Goal: Task Accomplishment & Management: Use online tool/utility

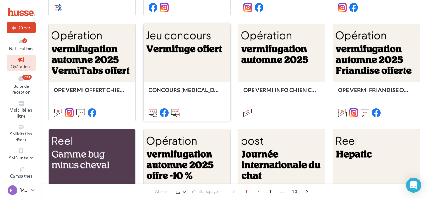
scroll to position [268, 0]
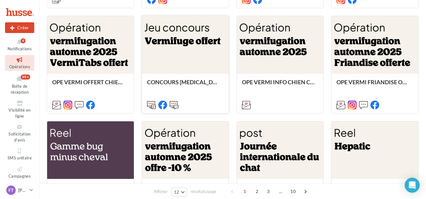
click at [186, 50] on div at bounding box center [185, 45] width 87 height 58
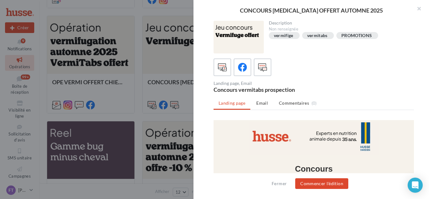
scroll to position [0, 0]
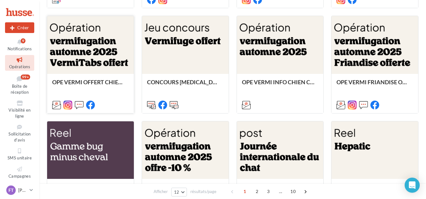
click at [106, 60] on div at bounding box center [90, 45] width 87 height 58
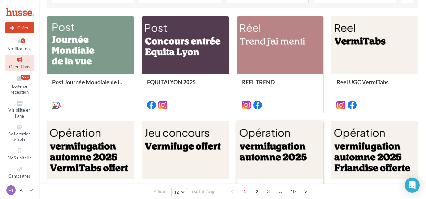
scroll to position [156, 0]
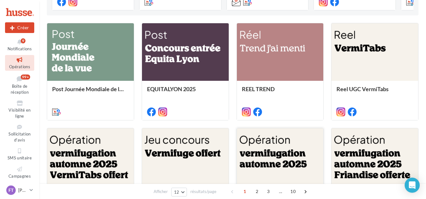
click at [265, 154] on div at bounding box center [280, 157] width 87 height 58
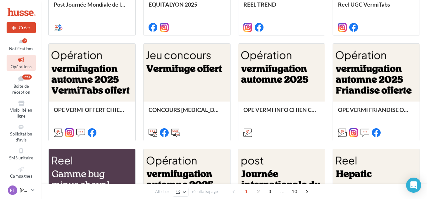
scroll to position [241, 0]
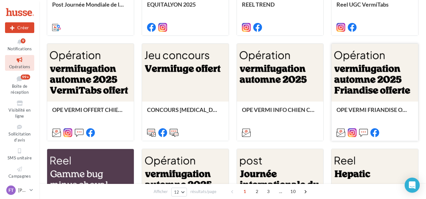
click at [392, 88] on div at bounding box center [374, 73] width 87 height 58
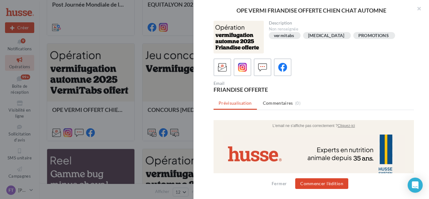
scroll to position [0, 0]
click at [237, 70] on div at bounding box center [243, 68] width 12 height 12
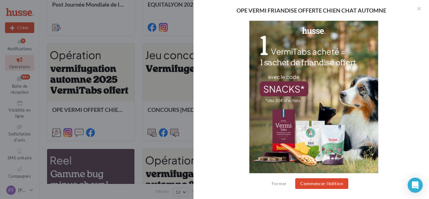
scroll to position [139, 0]
click at [322, 186] on button "Commencer l'édition" at bounding box center [321, 183] width 53 height 11
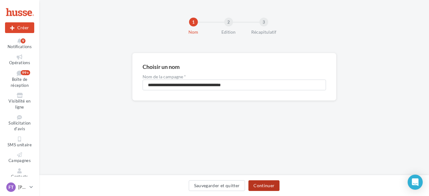
click at [272, 184] on button "Continuer" at bounding box center [263, 185] width 31 height 11
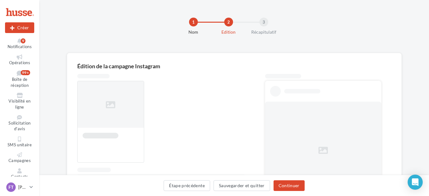
click at [274, 184] on button "Continuer" at bounding box center [289, 185] width 31 height 11
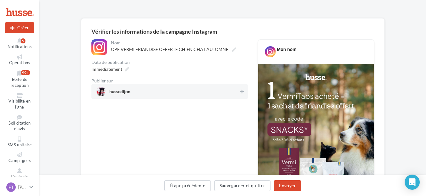
scroll to position [27, 0]
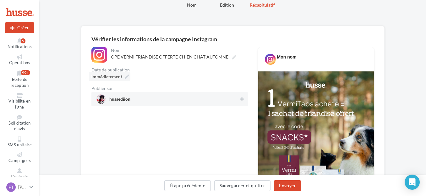
click at [127, 79] on icon at bounding box center [127, 76] width 4 height 4
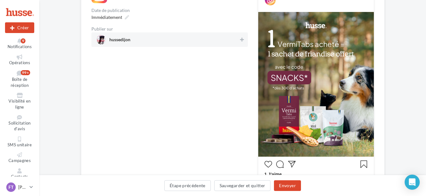
scroll to position [86, 0]
click at [241, 39] on icon at bounding box center [242, 40] width 4 height 4
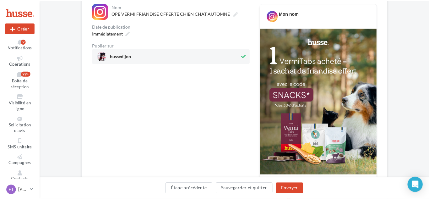
scroll to position [70, 0]
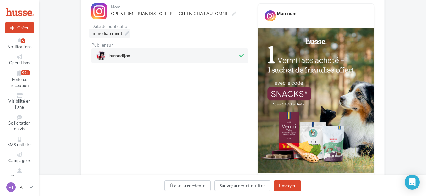
click at [125, 33] on icon at bounding box center [127, 33] width 4 height 4
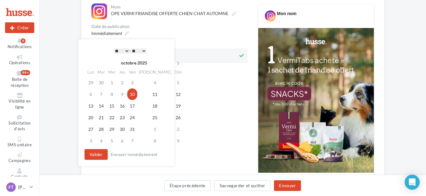
click at [127, 50] on select "* * * * * * * * * * ** ** ** ** ** ** ** ** ** ** ** ** ** **" at bounding box center [122, 50] width 16 height 5
click at [139, 50] on select "** ** ** ** ** **" at bounding box center [139, 50] width 16 height 5
click at [98, 157] on button "Valider" at bounding box center [95, 154] width 23 height 11
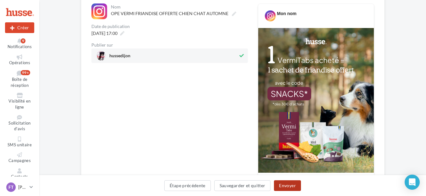
click at [288, 184] on button "Envoyer" at bounding box center [287, 185] width 27 height 11
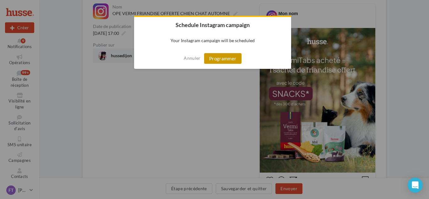
click at [221, 60] on button "Programmer" at bounding box center [222, 58] width 37 height 11
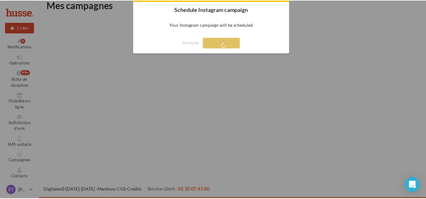
scroll to position [10, 0]
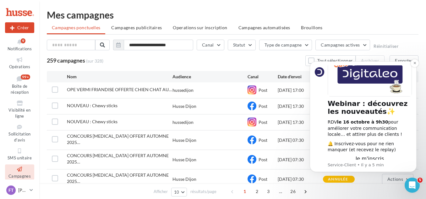
scroll to position [13, 0]
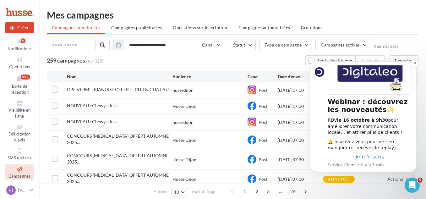
click at [369, 156] on span "Je m'inscris" at bounding box center [370, 157] width 29 height 6
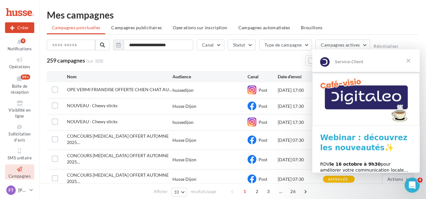
scroll to position [43, 0]
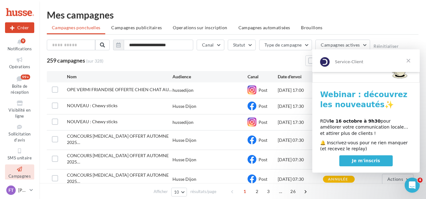
click at [364, 160] on span "Je m'inscris" at bounding box center [366, 160] width 28 height 5
click at [406, 60] on span "Fermer" at bounding box center [408, 60] width 23 height 23
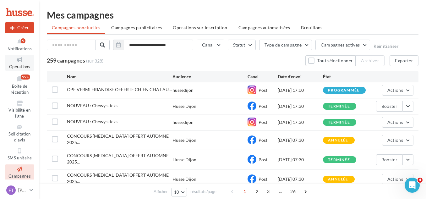
click at [21, 59] on icon at bounding box center [19, 59] width 25 height 7
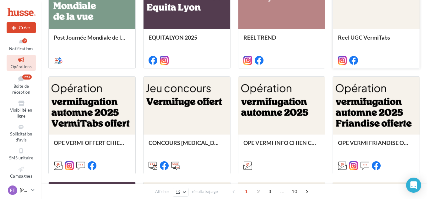
scroll to position [208, 0]
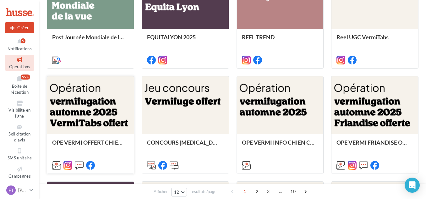
click at [109, 114] on div at bounding box center [90, 105] width 87 height 58
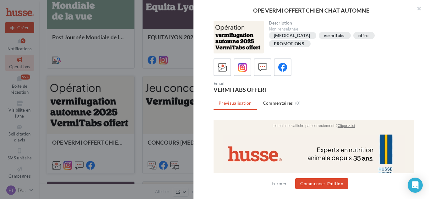
scroll to position [0, 0]
click at [282, 64] on icon at bounding box center [282, 67] width 9 height 9
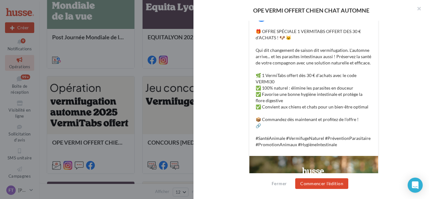
scroll to position [130, 0]
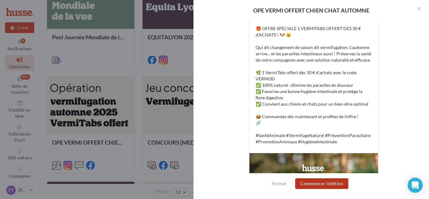
click at [322, 184] on button "Commencer l'édition" at bounding box center [321, 183] width 53 height 11
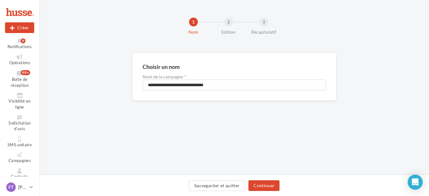
click at [271, 179] on div "Sauvegarder et quitter Continuer" at bounding box center [234, 185] width 390 height 21
click at [269, 182] on button "Continuer" at bounding box center [263, 185] width 31 height 11
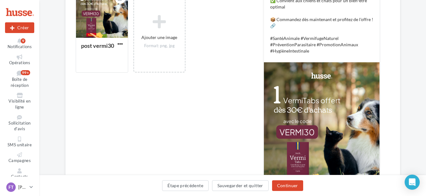
scroll to position [260, 0]
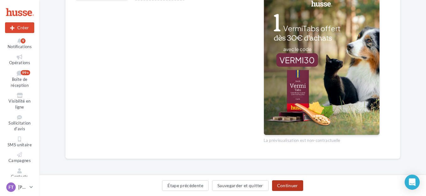
click at [280, 185] on button "Continuer" at bounding box center [287, 185] width 31 height 11
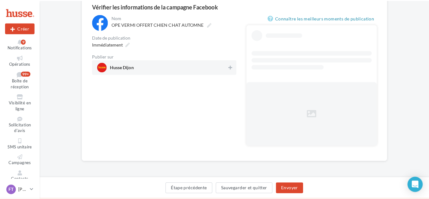
scroll to position [43, 0]
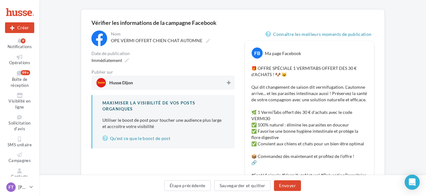
click at [228, 84] on icon at bounding box center [229, 82] width 4 height 4
click at [127, 58] on icon at bounding box center [127, 60] width 4 height 4
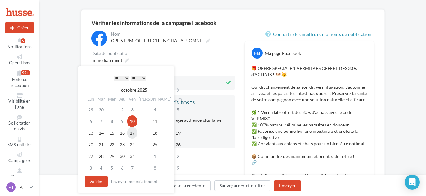
click at [137, 130] on td "17" at bounding box center [132, 133] width 10 height 12
click at [137, 123] on td "10" at bounding box center [132, 121] width 10 height 12
click at [128, 78] on select "* * * * * * * * * * ** ** ** ** ** ** ** ** ** ** ** ** ** **" at bounding box center [122, 77] width 16 height 5
click at [141, 76] on select "** ** ** ** ** **" at bounding box center [139, 77] width 16 height 5
click at [101, 176] on button "Valider" at bounding box center [95, 181] width 23 height 11
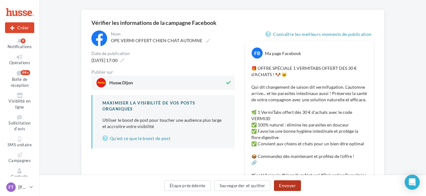
click at [282, 185] on button "Envoyer" at bounding box center [287, 185] width 27 height 11
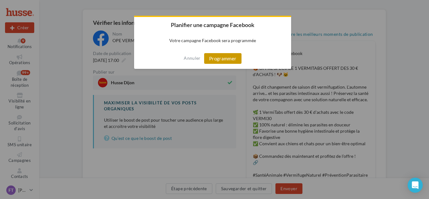
click at [232, 61] on button "Programmer" at bounding box center [222, 58] width 37 height 11
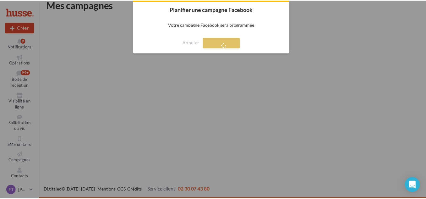
scroll to position [10, 0]
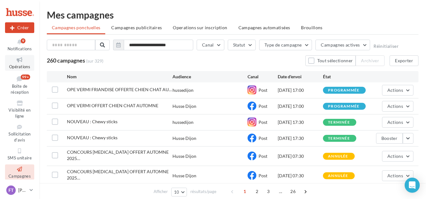
click at [23, 63] on icon at bounding box center [19, 59] width 25 height 7
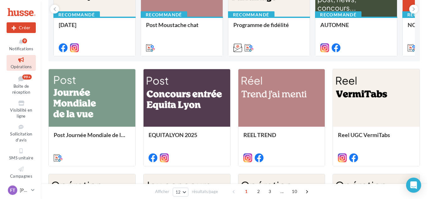
scroll to position [110, 0]
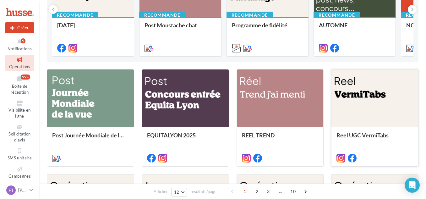
click at [347, 125] on div at bounding box center [374, 98] width 87 height 58
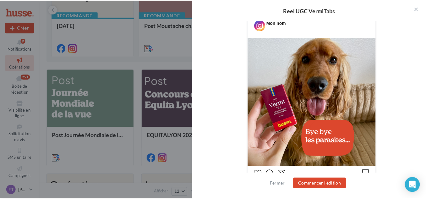
scroll to position [0, 0]
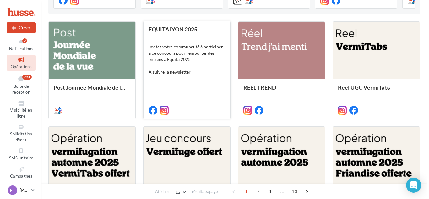
scroll to position [158, 0]
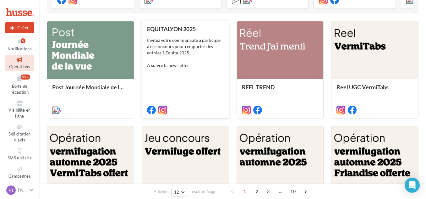
click at [184, 62] on div "Invitez votre communauté à participer à ce concours pour remporter des entrées …" at bounding box center [185, 52] width 77 height 31
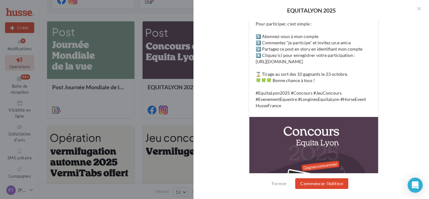
scroll to position [0, 0]
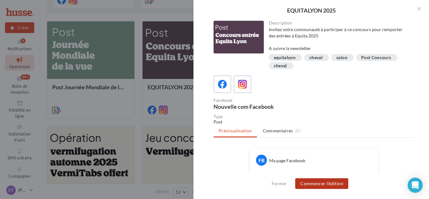
click at [332, 184] on button "Commencer l'édition" at bounding box center [321, 183] width 53 height 11
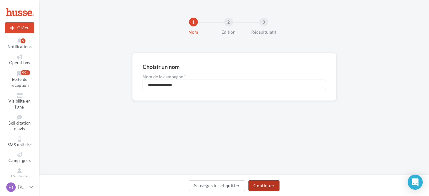
click at [266, 182] on button "Continuer" at bounding box center [263, 185] width 31 height 11
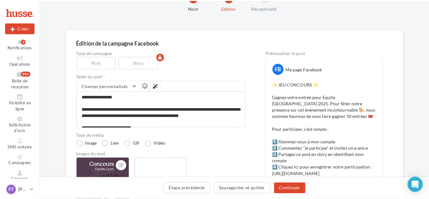
scroll to position [24, 0]
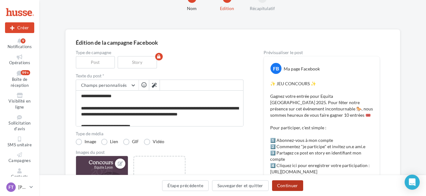
click at [280, 188] on button "Continuer" at bounding box center [287, 185] width 31 height 11
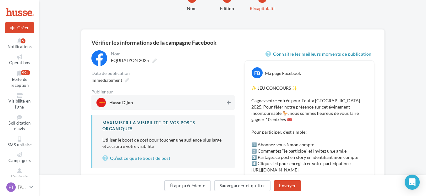
click at [230, 102] on icon at bounding box center [229, 102] width 4 height 4
click at [127, 82] on icon at bounding box center [127, 80] width 4 height 4
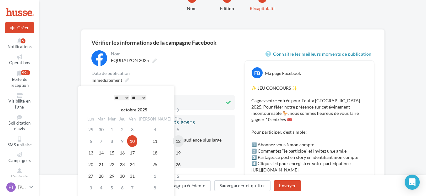
click at [173, 140] on td "12" at bounding box center [178, 141] width 11 height 12
click at [125, 99] on select "* * * * * * * * * * ** ** ** ** ** ** ** ** ** ** ** ** ** **" at bounding box center [122, 97] width 16 height 5
click at [137, 95] on select "** ** ** ** ** **" at bounding box center [139, 97] width 16 height 5
click at [177, 78] on div "Immédiatement" at bounding box center [162, 79] width 143 height 9
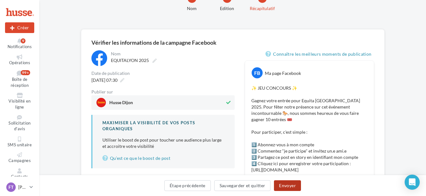
click at [280, 185] on button "Envoyer" at bounding box center [287, 185] width 27 height 11
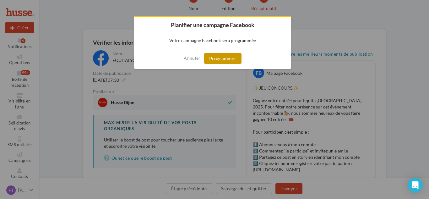
click at [216, 63] on button "Programmer" at bounding box center [222, 58] width 37 height 11
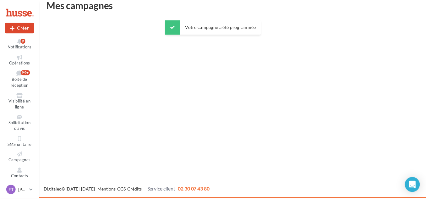
scroll to position [10, 0]
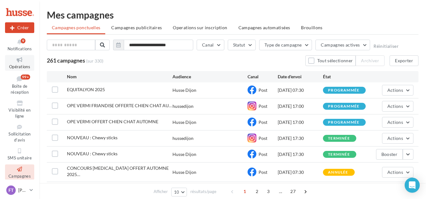
click at [21, 57] on icon at bounding box center [19, 59] width 25 height 7
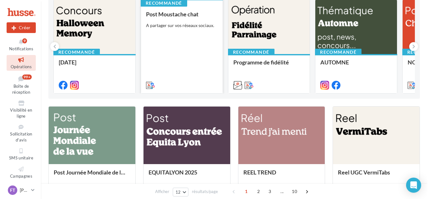
scroll to position [97, 0]
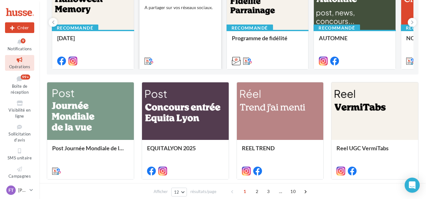
click at [0, 0] on div "Invitez votre communauté à participer à ce concours pour remporter des entrées …" at bounding box center [0, 0] width 0 height 0
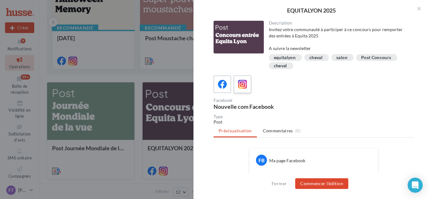
click at [243, 83] on icon at bounding box center [242, 84] width 9 height 9
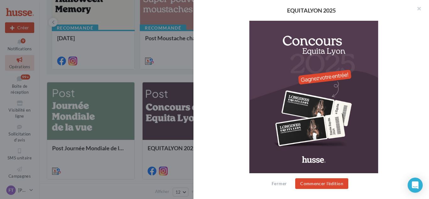
scroll to position [158, 0]
click at [315, 188] on button "Commencer l'édition" at bounding box center [321, 183] width 53 height 11
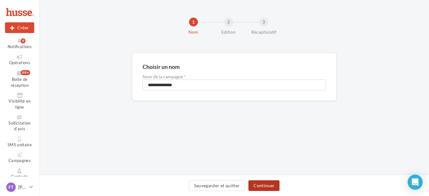
click at [261, 185] on button "Continuer" at bounding box center [263, 185] width 31 height 11
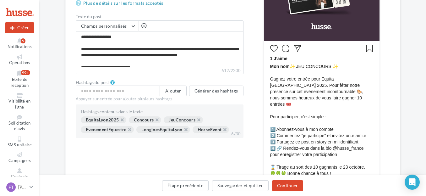
scroll to position [208, 0]
click at [338, 136] on span "Mon nom ✨ JEU CONCOURS ✨ Gagnez votre entrée pour Equita [GEOGRAPHIC_DATA] 2025…" at bounding box center [321, 132] width 103 height 138
click at [339, 135] on span "Mon nom ✨ JEU CONCOURS ✨ Gagnez votre entrée pour Equita [GEOGRAPHIC_DATA] 2025…" at bounding box center [321, 132] width 103 height 138
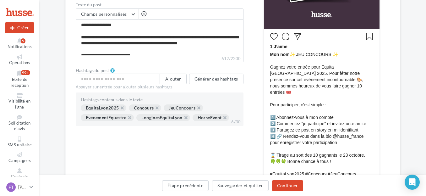
scroll to position [220, 0]
click at [367, 123] on span "Mon nom ✨ JEU CONCOURS ✨ Gagnez votre entrée pour Equita [GEOGRAPHIC_DATA] 2025…" at bounding box center [321, 120] width 103 height 138
click at [353, 125] on span "Mon nom ✨ JEU CONCOURS ✨ Gagnez votre entrée pour Equita [GEOGRAPHIC_DATA] 2025…" at bounding box center [321, 120] width 103 height 138
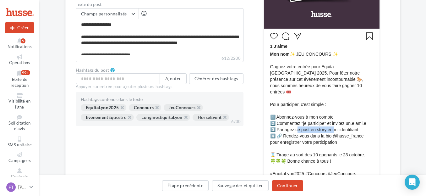
drag, startPoint x: 335, startPoint y: 125, endPoint x: 298, endPoint y: 124, distance: 37.1
click at [298, 124] on span "Mon nom ✨ JEU CONCOURS ✨ Gagnez votre entrée pour Equita [GEOGRAPHIC_DATA] 2025…" at bounding box center [321, 120] width 103 height 138
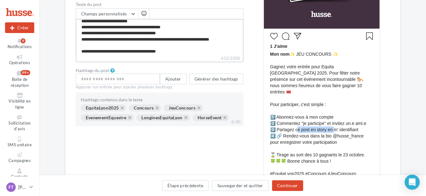
scroll to position [46, 0]
drag, startPoint x: 169, startPoint y: 37, endPoint x: 89, endPoint y: 40, distance: 80.8
click at [89, 40] on textarea "**********" at bounding box center [160, 37] width 168 height 36
type textarea "**********"
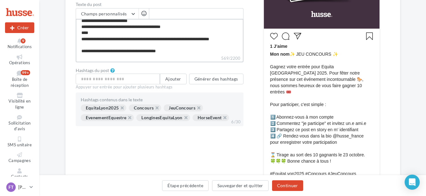
type textarea "**********"
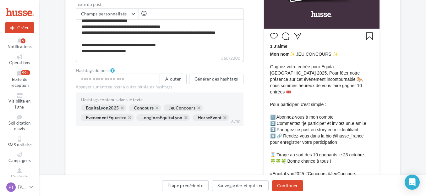
type textarea "**********"
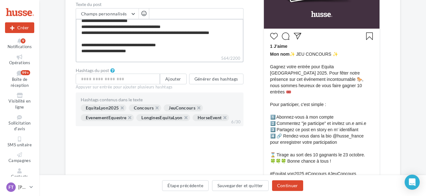
type textarea "**********"
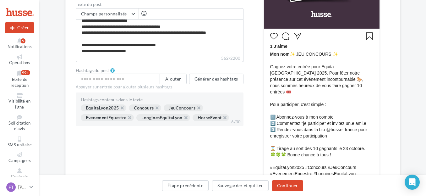
type textarea "**********"
click at [175, 53] on textarea "**********" at bounding box center [160, 37] width 168 height 36
click at [142, 52] on textarea "**********" at bounding box center [160, 37] width 168 height 36
type textarea "**********"
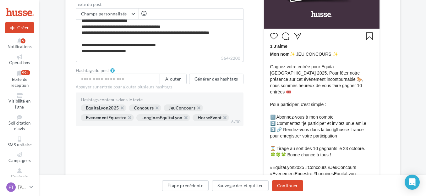
type textarea "**********"
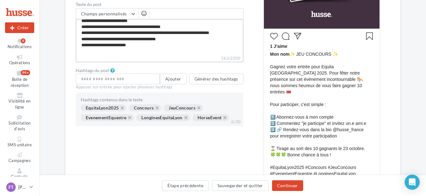
type textarea "**********"
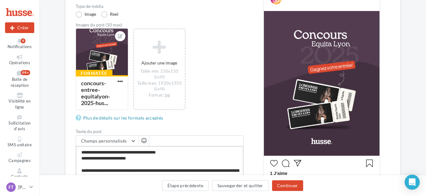
scroll to position [127, 0]
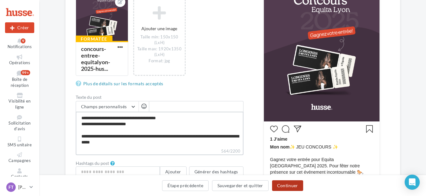
type textarea "**********"
click at [297, 187] on button "Continuer" at bounding box center [287, 185] width 31 height 11
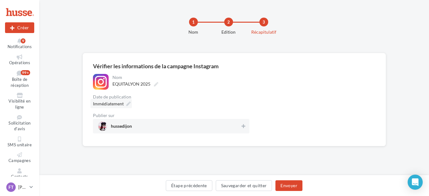
click at [125, 104] on div "Immédiatement" at bounding box center [110, 103] width 41 height 9
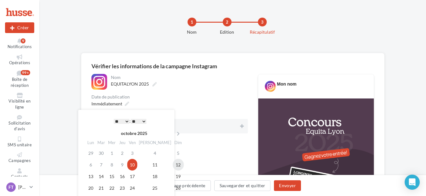
click at [173, 164] on td "12" at bounding box center [178, 165] width 11 height 12
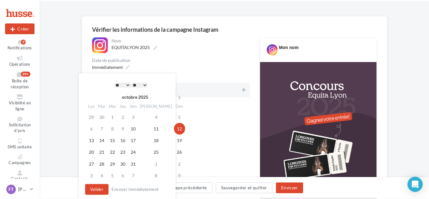
scroll to position [38, 0]
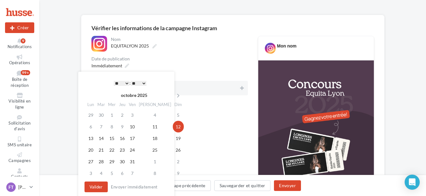
click at [125, 81] on select "* * * * * * * * * * ** ** ** ** ** ** ** ** ** ** ** ** ** **" at bounding box center [122, 83] width 16 height 5
click at [97, 187] on button "Valider" at bounding box center [95, 186] width 23 height 11
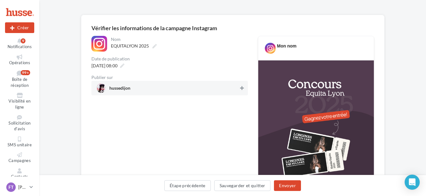
click at [243, 89] on icon at bounding box center [242, 88] width 4 height 4
click at [290, 183] on button "Envoyer" at bounding box center [287, 185] width 27 height 11
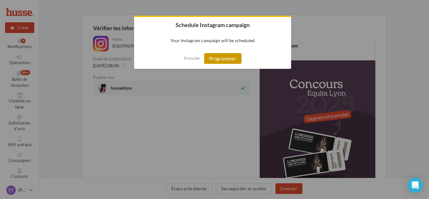
click at [220, 60] on button "Programmer" at bounding box center [222, 58] width 37 height 11
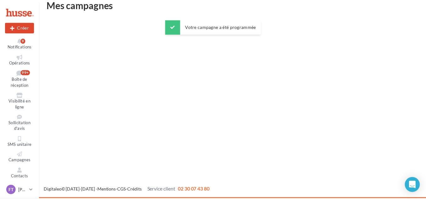
scroll to position [10, 0]
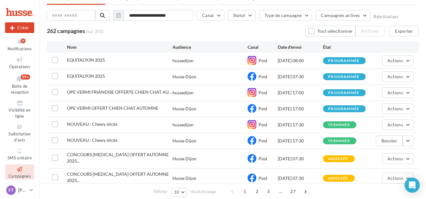
scroll to position [32, 0]
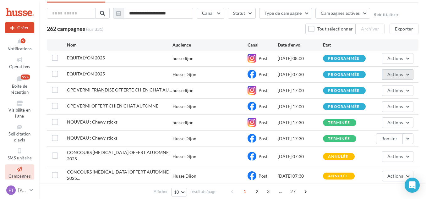
click at [390, 74] on span "Actions" at bounding box center [395, 74] width 16 height 5
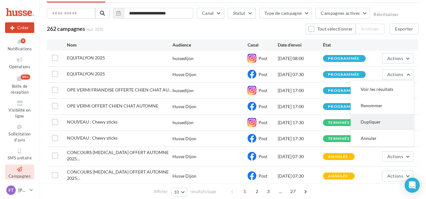
click at [376, 123] on button "Dupliquer" at bounding box center [381, 122] width 63 height 16
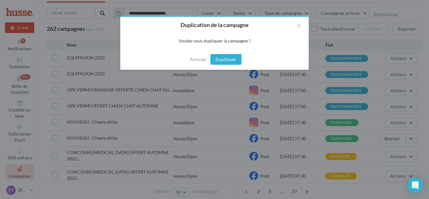
click at [222, 63] on button "Dupliquer" at bounding box center [225, 59] width 31 height 11
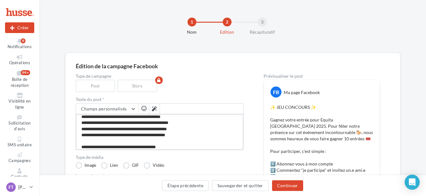
scroll to position [52, 0]
drag, startPoint x: 197, startPoint y: 129, endPoint x: 88, endPoint y: 130, distance: 109.3
click at [88, 130] on textarea "**********" at bounding box center [160, 132] width 168 height 36
type textarea "**********"
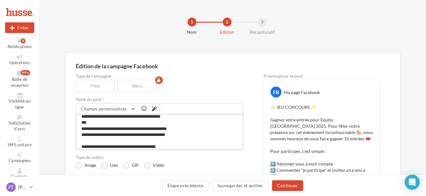
type textarea "**********"
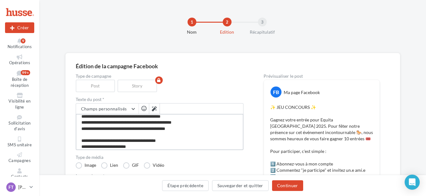
type textarea "**********"
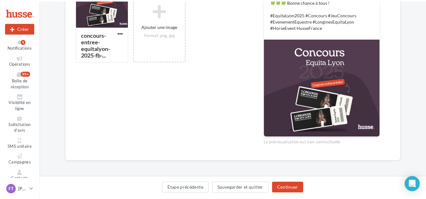
scroll to position [0, 0]
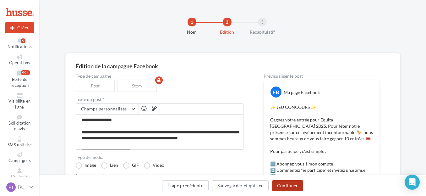
type textarea "**********"
click at [287, 185] on button "Continuer" at bounding box center [287, 185] width 31 height 11
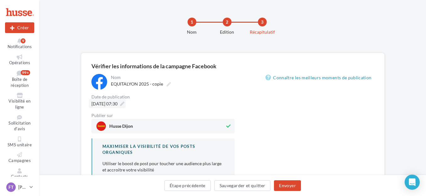
click at [124, 102] on icon at bounding box center [122, 103] width 4 height 4
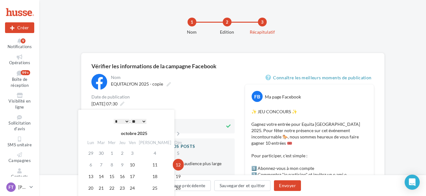
click at [186, 98] on div "Date de publication" at bounding box center [162, 97] width 143 height 4
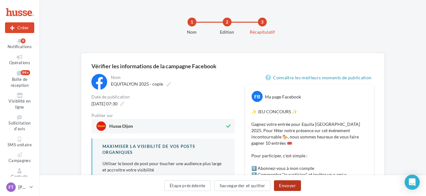
click at [288, 186] on button "Envoyer" at bounding box center [287, 185] width 27 height 11
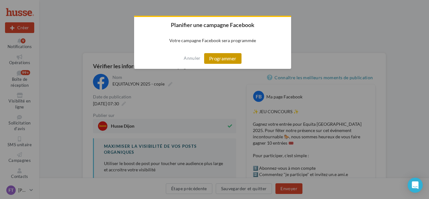
click at [227, 60] on button "Programmer" at bounding box center [222, 58] width 37 height 11
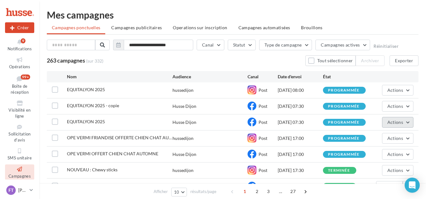
click at [404, 124] on button "Actions" at bounding box center [397, 122] width 31 height 11
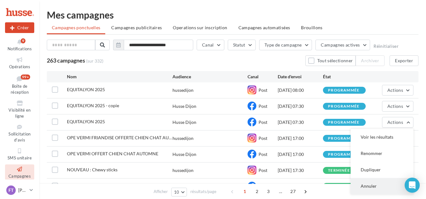
click at [367, 192] on button "Annuler" at bounding box center [381, 186] width 63 height 16
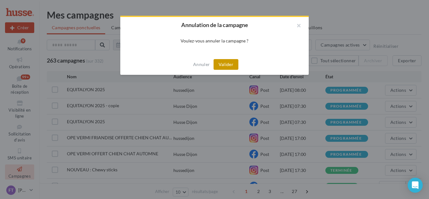
click at [230, 65] on button "Valider" at bounding box center [226, 64] width 25 height 11
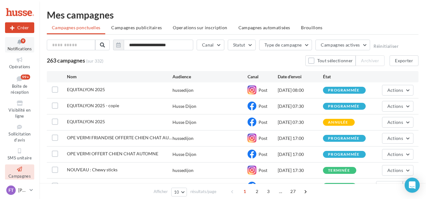
click at [22, 43] on div "9" at bounding box center [23, 40] width 5 height 5
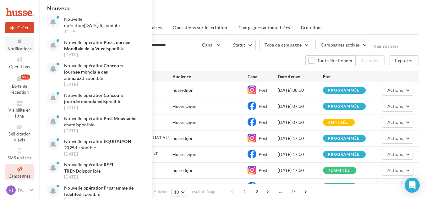
click at [209, 13] on div "Mes campagnes" at bounding box center [233, 14] width 372 height 9
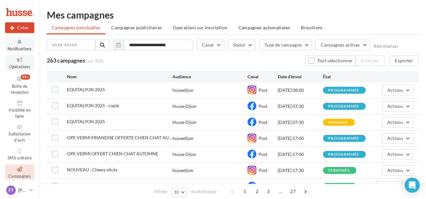
click at [19, 64] on span "Opérations" at bounding box center [19, 66] width 21 height 5
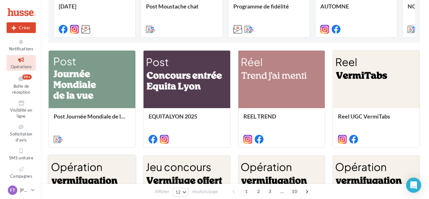
scroll to position [128, 0]
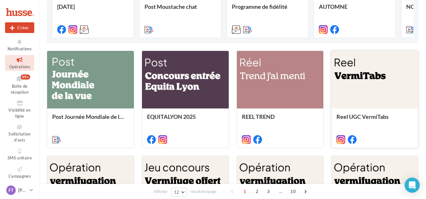
click at [361, 86] on div at bounding box center [374, 80] width 87 height 58
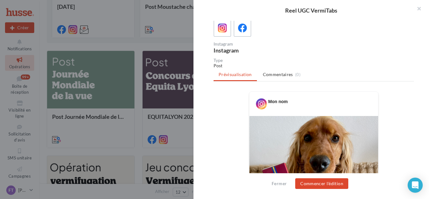
scroll to position [0, 0]
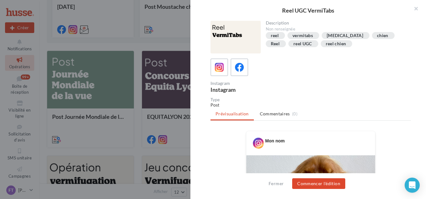
click at [176, 38] on div at bounding box center [213, 99] width 426 height 199
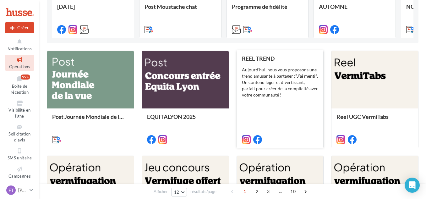
click at [272, 83] on div "Aujourd’hui, nous vous proposons une trend amusante à partager : “J’ai menti” .…" at bounding box center [280, 82] width 77 height 31
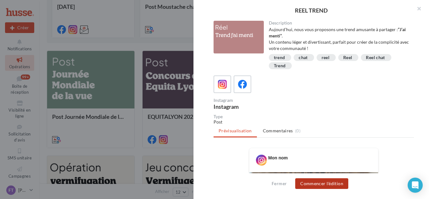
click at [310, 182] on button "Commencer l'édition" at bounding box center [321, 183] width 53 height 11
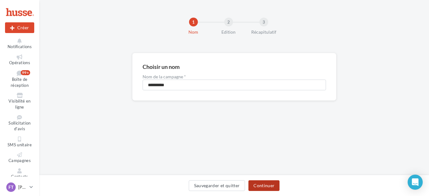
click at [262, 187] on button "Continuer" at bounding box center [263, 185] width 31 height 11
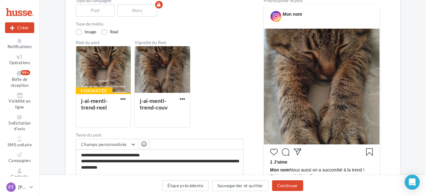
scroll to position [56, 0]
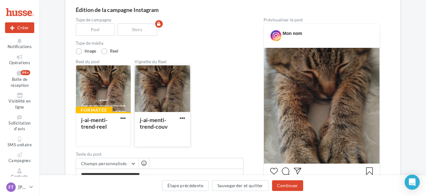
click at [167, 91] on div at bounding box center [162, 88] width 55 height 47
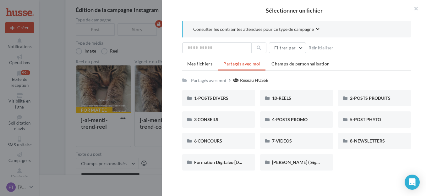
click at [151, 147] on div "Sélectionner un fichier Consulter les contraintes attendues pour ce type de cam…" at bounding box center [162, 147] width 56 height 0
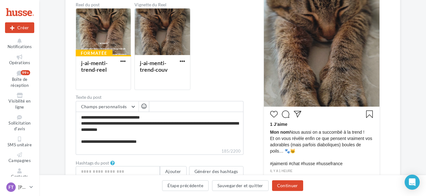
scroll to position [113, 0]
click at [289, 182] on button "Continuer" at bounding box center [287, 185] width 31 height 11
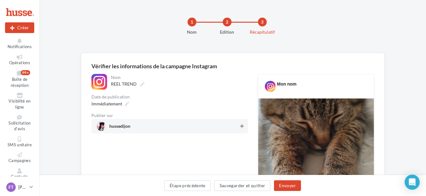
click at [242, 128] on icon at bounding box center [242, 126] width 4 height 4
click at [126, 102] on icon at bounding box center [127, 103] width 4 height 4
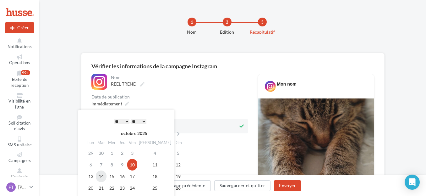
click at [103, 179] on td "14" at bounding box center [101, 176] width 11 height 12
click at [124, 122] on select "* * * * * * * * * * ** ** ** ** ** ** ** ** ** ** ** ** ** **" at bounding box center [122, 121] width 16 height 5
click at [142, 119] on select "** ** ** ** ** **" at bounding box center [139, 121] width 16 height 5
drag, startPoint x: 141, startPoint y: 116, endPoint x: 137, endPoint y: 120, distance: 5.6
click at [137, 120] on div "* * * * * * * * * * ** ** ** ** ** ** ** ** ** ** ** ** ** ** : ** ** ** ** ** …" at bounding box center [129, 120] width 63 height 9
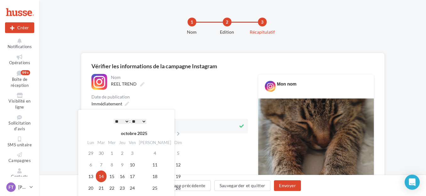
click at [136, 120] on select "** ** ** ** ** **" at bounding box center [139, 121] width 16 height 5
click at [159, 111] on div "**********" at bounding box center [126, 173] width 96 height 127
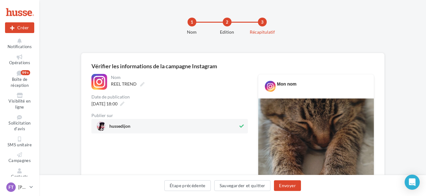
click at [179, 105] on div "14/10/2025 à 18:00" at bounding box center [169, 103] width 156 height 9
click at [287, 183] on button "Envoyer" at bounding box center [287, 185] width 27 height 11
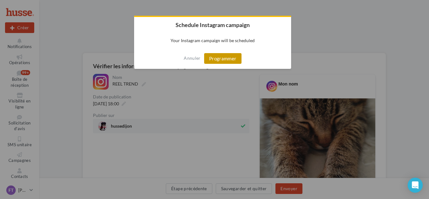
click at [229, 60] on button "Programmer" at bounding box center [222, 58] width 37 height 11
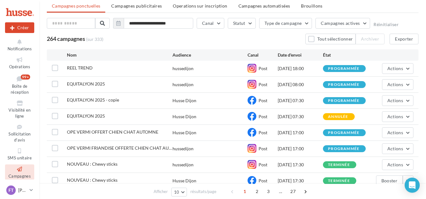
scroll to position [22, 0]
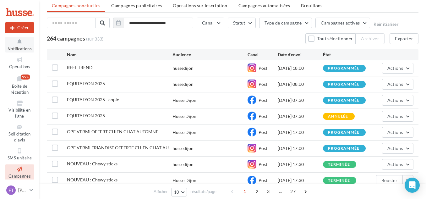
click at [24, 43] on icon at bounding box center [19, 41] width 25 height 7
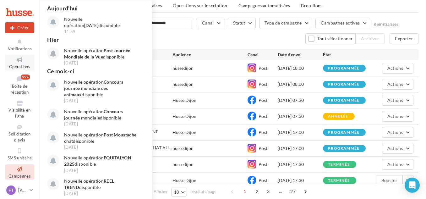
click at [19, 65] on span "Opérations" at bounding box center [19, 66] width 21 height 5
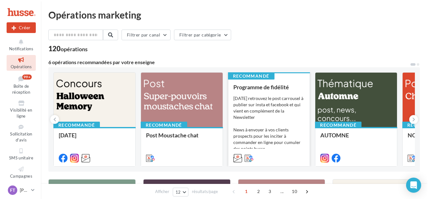
scroll to position [120, 0]
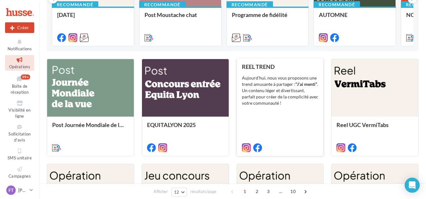
click at [271, 91] on div "[DATE], nous vous proposons une trend amusante à partager : “J’ai menti” . Un c…" at bounding box center [280, 90] width 77 height 31
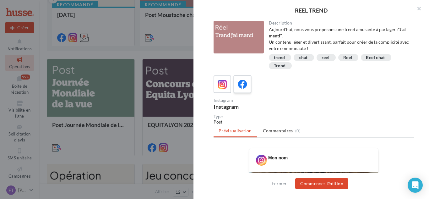
click at [248, 89] on div at bounding box center [243, 85] width 12 height 12
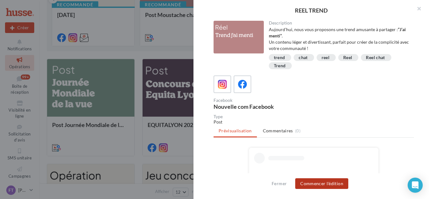
click at [313, 185] on button "Commencer l'édition" at bounding box center [321, 183] width 53 height 11
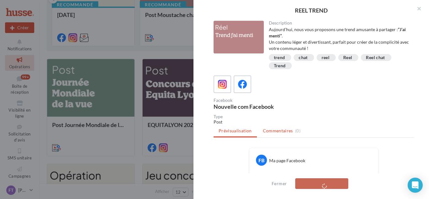
scroll to position [135, 0]
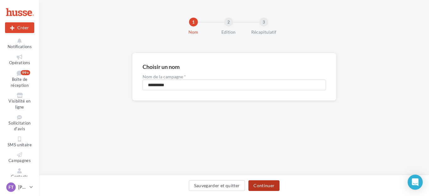
click at [268, 189] on button "Continuer" at bounding box center [263, 185] width 31 height 11
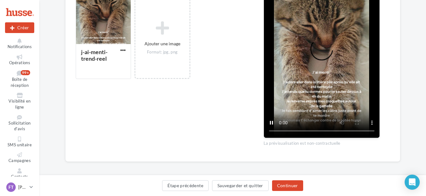
scroll to position [182, 0]
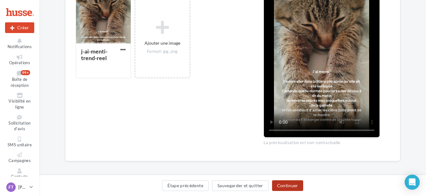
click at [279, 189] on button "Continuer" at bounding box center [287, 185] width 31 height 11
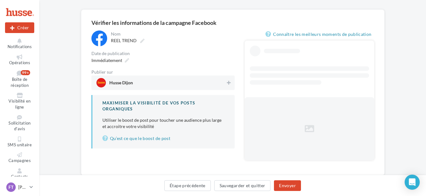
scroll to position [60, 0]
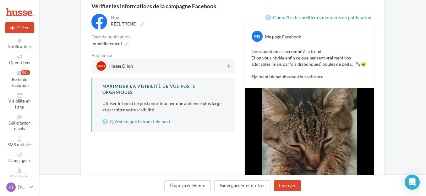
click at [230, 70] on div at bounding box center [228, 66] width 6 height 9
click at [125, 42] on icon at bounding box center [127, 43] width 4 height 4
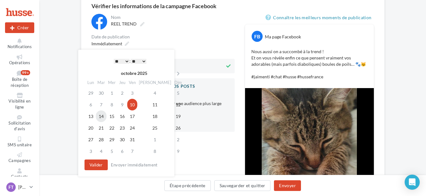
click at [104, 117] on td "14" at bounding box center [101, 116] width 11 height 12
click at [120, 63] on select "* * * * * * * * * * ** ** ** ** ** ** ** ** ** ** ** ** ** **" at bounding box center [122, 61] width 16 height 5
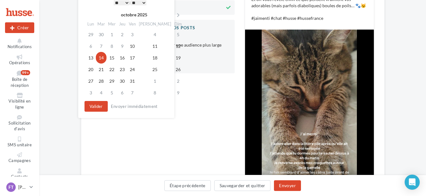
scroll to position [119, 0]
click at [122, 3] on select "* * * * * * * * * * ** ** ** ** ** ** ** ** ** ** ** ** ** **" at bounding box center [122, 2] width 16 height 5
click at [138, 1] on select "** ** ** ** ** **" at bounding box center [139, 3] width 16 height 5
click at [138, 4] on select "** ** ** ** ** **" at bounding box center [139, 3] width 16 height 5
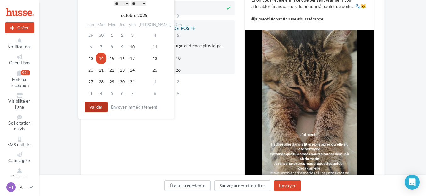
click at [100, 107] on button "Valider" at bounding box center [95, 106] width 23 height 11
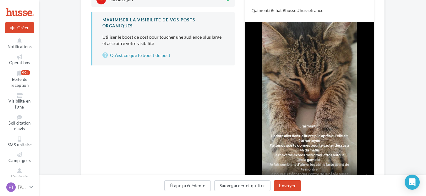
scroll to position [178, 0]
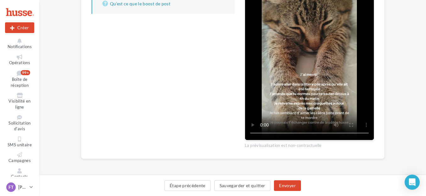
drag, startPoint x: 294, startPoint y: 98, endPoint x: 307, endPoint y: 162, distance: 65.3
click at [307, 162] on div "**********" at bounding box center [232, 27] width 387 height 304
click at [292, 183] on button "Envoyer" at bounding box center [287, 185] width 27 height 11
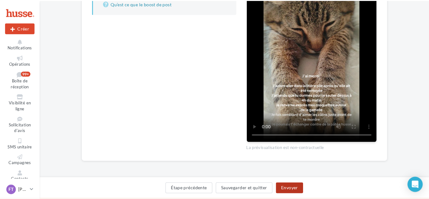
scroll to position [175, 0]
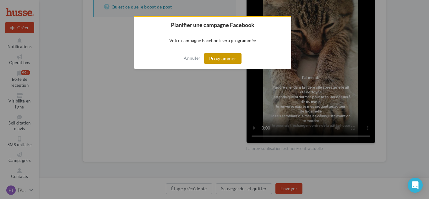
click at [228, 58] on button "Programmer" at bounding box center [222, 58] width 37 height 11
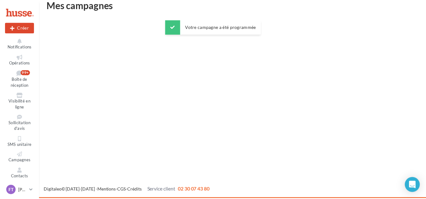
scroll to position [10, 0]
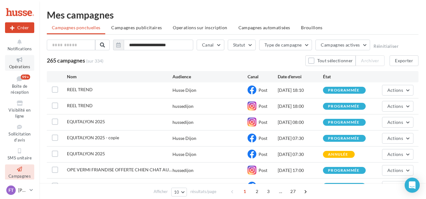
click at [21, 66] on span "Opérations" at bounding box center [19, 66] width 21 height 5
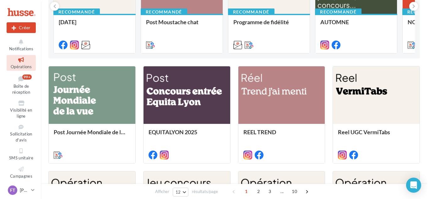
scroll to position [113, 0]
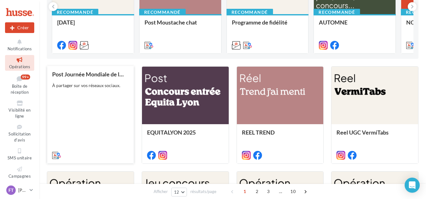
click at [110, 146] on div at bounding box center [90, 155] width 87 height 18
click at [120, 81] on div "Post Journée Mondiale de la Vue À partager sur vos réseaux sociaux." at bounding box center [90, 114] width 77 height 87
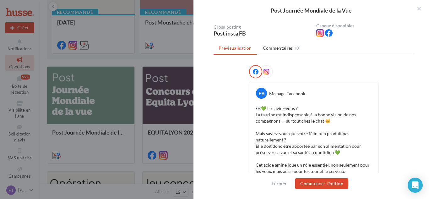
scroll to position [0, 0]
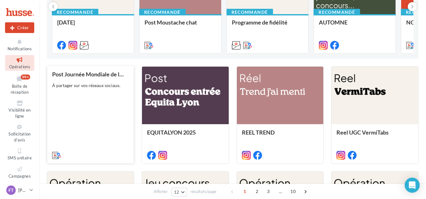
click at [100, 121] on div "Post Journée Mondiale de la Vue À partager sur vos réseaux sociaux." at bounding box center [90, 114] width 77 height 87
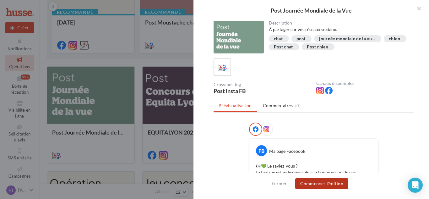
click at [332, 183] on button "Commencer l'édition" at bounding box center [321, 183] width 53 height 11
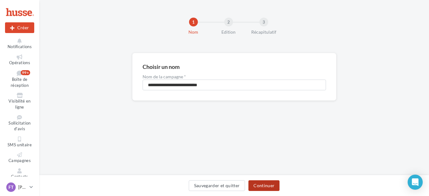
click at [277, 184] on button "Continuer" at bounding box center [263, 185] width 31 height 11
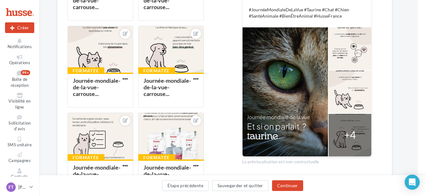
scroll to position [257, 8]
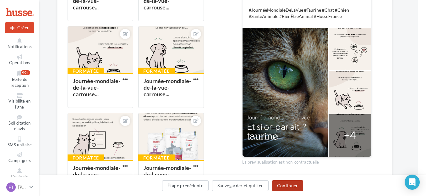
click at [297, 182] on button "Continuer" at bounding box center [287, 185] width 31 height 11
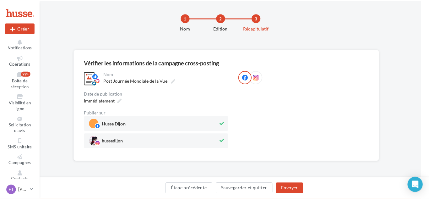
scroll to position [65, 8]
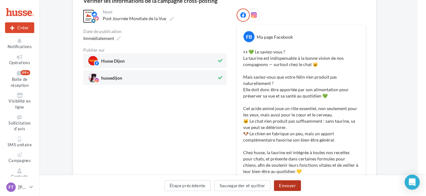
click at [285, 184] on button "Envoyer" at bounding box center [287, 185] width 27 height 11
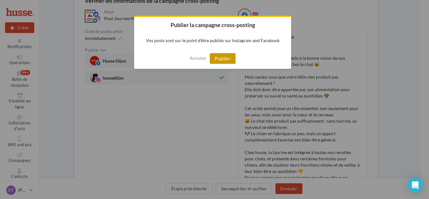
click at [222, 63] on button "Publier" at bounding box center [223, 58] width 26 height 11
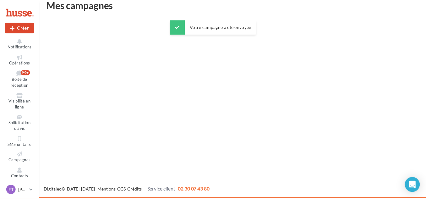
scroll to position [10, 0]
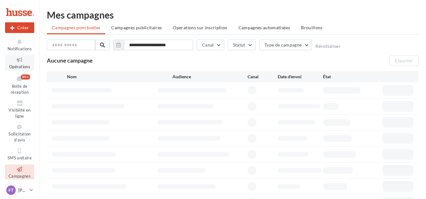
click at [20, 64] on span "Opérations" at bounding box center [19, 66] width 21 height 5
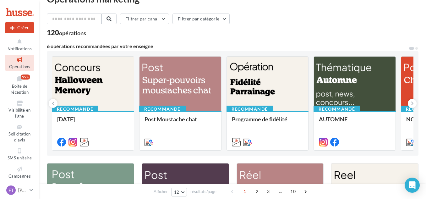
scroll to position [15, 0]
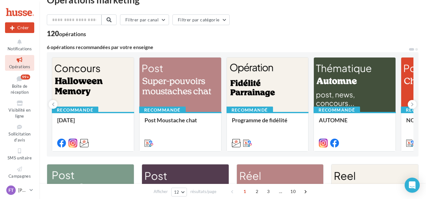
click at [12, 63] on link "Opérations" at bounding box center [19, 62] width 29 height 15
click at [19, 47] on span "Notifications" at bounding box center [20, 48] width 24 height 5
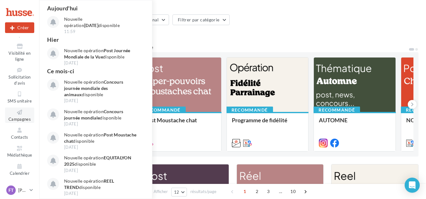
scroll to position [63, 0]
click at [16, 118] on span "Campagnes" at bounding box center [19, 119] width 22 height 5
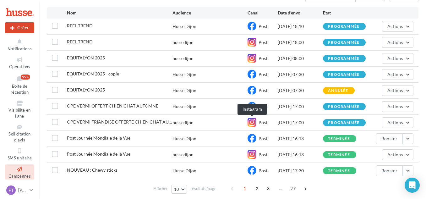
scroll to position [64, 0]
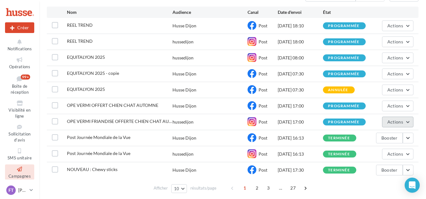
click at [400, 121] on span "Actions" at bounding box center [395, 121] width 16 height 5
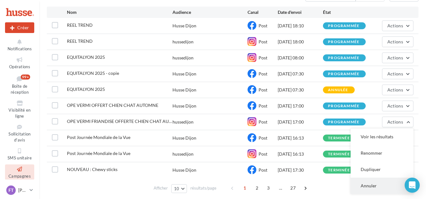
click at [366, 184] on button "Annuler" at bounding box center [381, 185] width 63 height 16
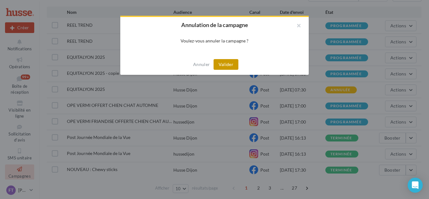
click at [233, 69] on button "Valider" at bounding box center [226, 64] width 25 height 11
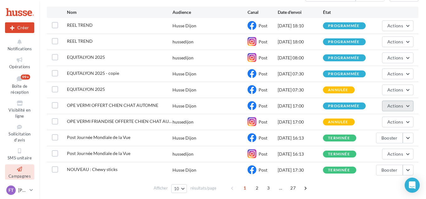
click at [404, 107] on button "Actions" at bounding box center [397, 105] width 31 height 11
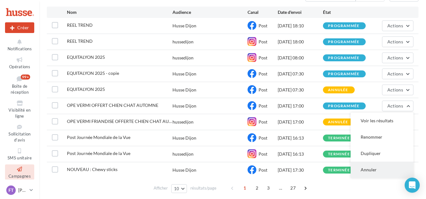
click at [369, 169] on button "Annuler" at bounding box center [381, 169] width 63 height 16
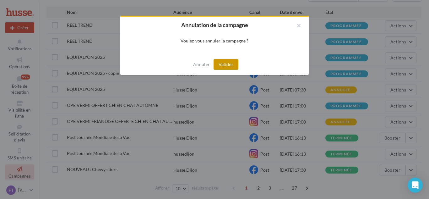
click at [228, 62] on button "Valider" at bounding box center [226, 64] width 25 height 11
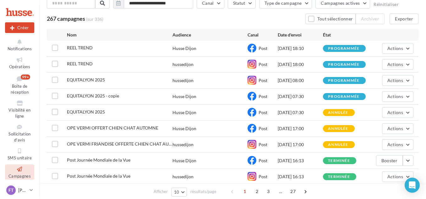
scroll to position [0, 0]
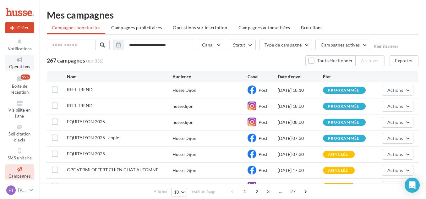
click at [21, 62] on icon at bounding box center [19, 59] width 25 height 7
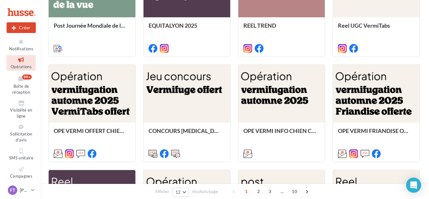
scroll to position [220, 0]
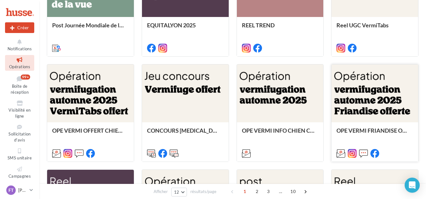
click at [384, 91] on div at bounding box center [374, 93] width 87 height 58
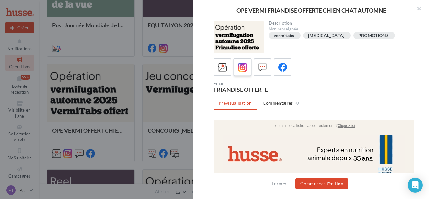
scroll to position [0, 0]
click at [245, 71] on icon at bounding box center [242, 67] width 9 height 9
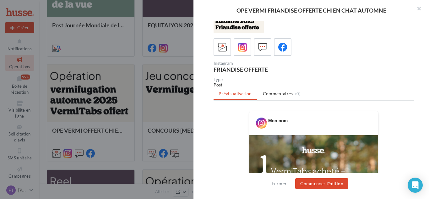
scroll to position [20, 0]
click at [321, 187] on button "Commencer l'édition" at bounding box center [321, 183] width 53 height 11
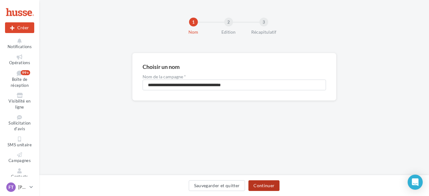
click at [258, 188] on button "Continuer" at bounding box center [263, 185] width 31 height 11
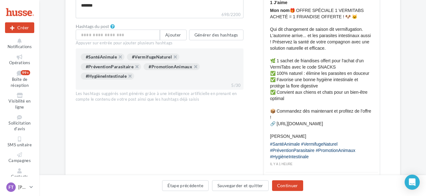
scroll to position [264, 0]
click at [279, 185] on button "Continuer" at bounding box center [287, 185] width 31 height 11
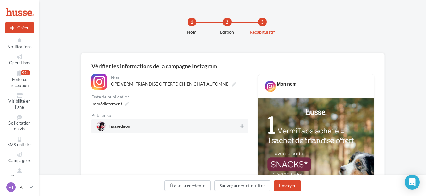
click at [240, 127] on icon at bounding box center [242, 126] width 4 height 4
click at [128, 101] on div "Immédiatement" at bounding box center [109, 103] width 41 height 9
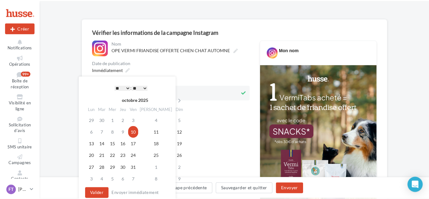
scroll to position [35, 0]
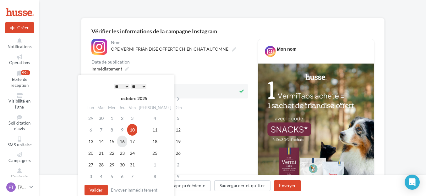
click at [127, 141] on td "16" at bounding box center [122, 141] width 10 height 12
click at [127, 84] on select "* * * * * * * * * * ** ** ** ** ** ** ** ** ** ** ** ** ** **" at bounding box center [122, 86] width 16 height 5
click at [134, 86] on select "** ** ** ** ** **" at bounding box center [139, 86] width 16 height 5
click at [98, 185] on button "Valider" at bounding box center [95, 189] width 23 height 11
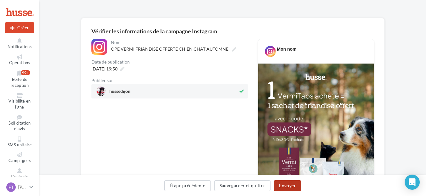
click at [292, 187] on button "Envoyer" at bounding box center [287, 185] width 27 height 11
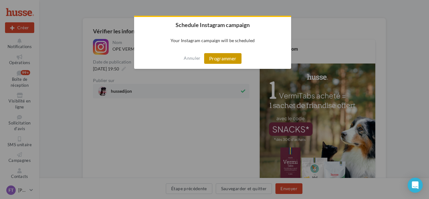
click at [236, 54] on button "Programmer" at bounding box center [222, 58] width 37 height 11
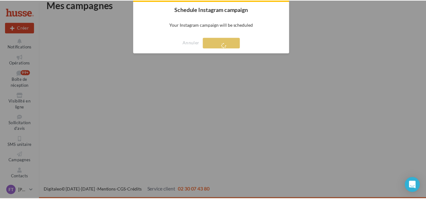
scroll to position [10, 0]
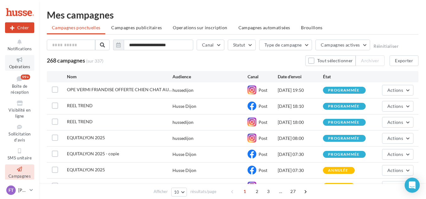
click at [17, 64] on link "Opérations" at bounding box center [19, 62] width 29 height 15
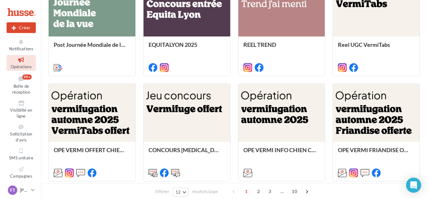
scroll to position [218, 0]
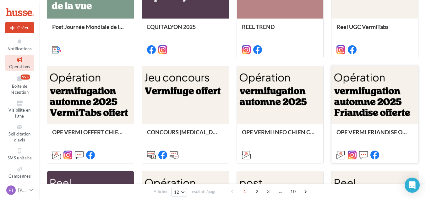
click at [396, 107] on div at bounding box center [374, 95] width 87 height 58
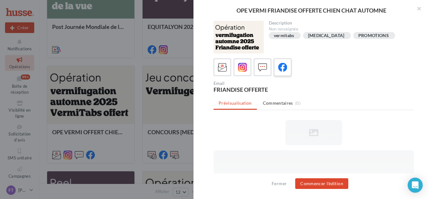
click at [274, 68] on label at bounding box center [283, 67] width 18 height 18
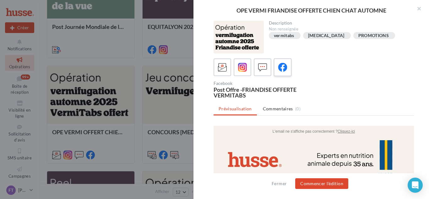
scroll to position [0, 0]
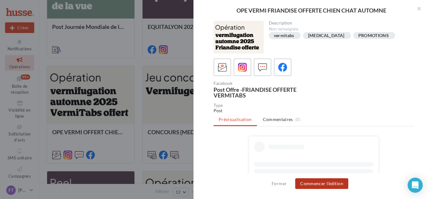
click at [311, 187] on button "Commencer l'édition" at bounding box center [321, 183] width 53 height 11
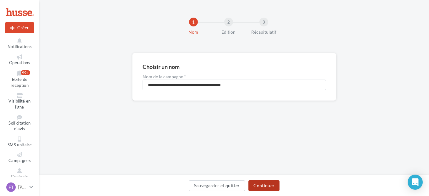
click at [257, 183] on button "Continuer" at bounding box center [263, 185] width 31 height 11
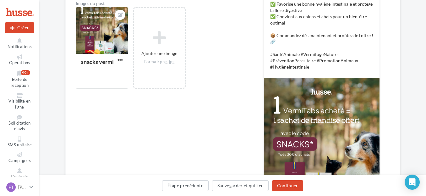
scroll to position [173, 0]
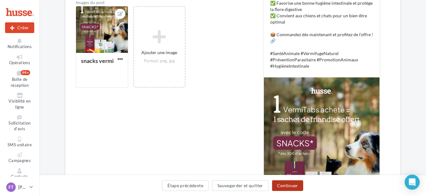
click at [282, 184] on button "Continuer" at bounding box center [287, 185] width 31 height 11
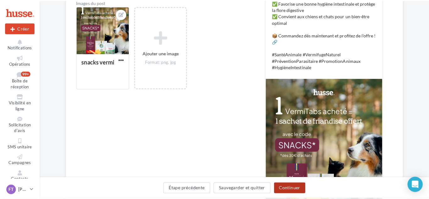
scroll to position [60, 0]
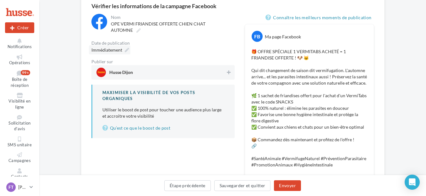
click at [126, 51] on icon at bounding box center [127, 50] width 4 height 4
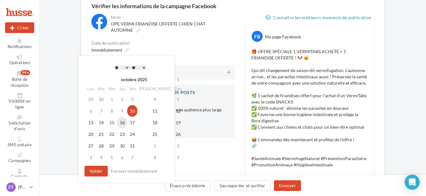
click at [123, 124] on td "16" at bounding box center [122, 123] width 10 height 12
click at [122, 67] on select "* * * * * * * * * * ** ** ** ** ** ** ** ** ** ** ** ** ** **" at bounding box center [122, 67] width 16 height 5
click at [104, 173] on button "Valider" at bounding box center [95, 171] width 23 height 11
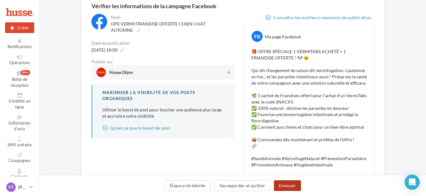
click at [284, 186] on button "Envoyer" at bounding box center [287, 185] width 27 height 11
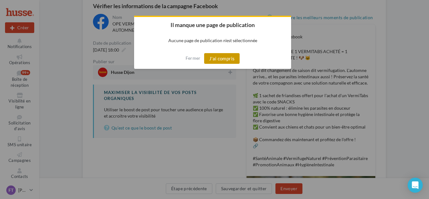
click at [233, 57] on button "J'ai compris" at bounding box center [222, 58] width 36 height 11
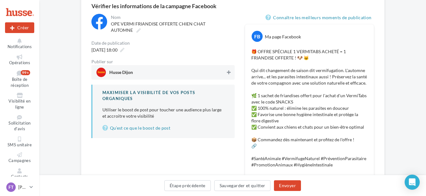
click at [229, 71] on icon at bounding box center [229, 72] width 4 height 4
click at [283, 186] on button "Envoyer" at bounding box center [287, 185] width 27 height 11
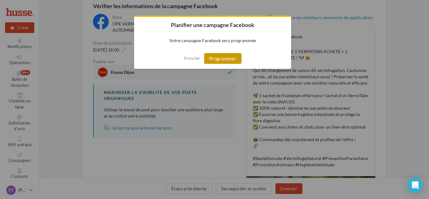
click at [215, 62] on button "Programmer" at bounding box center [222, 58] width 37 height 11
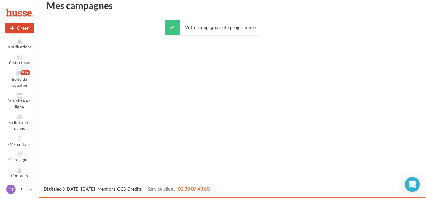
scroll to position [10, 0]
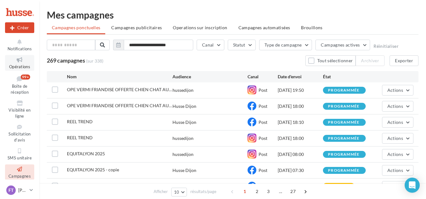
click at [18, 65] on span "Opérations" at bounding box center [19, 66] width 21 height 5
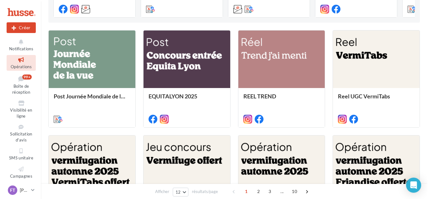
scroll to position [149, 0]
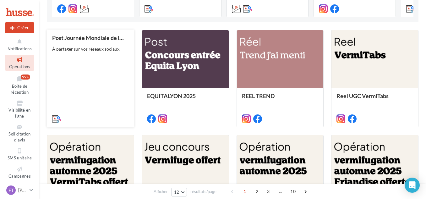
click at [96, 86] on div "Post Journée Mondiale de la Vue À partager sur vos réseaux sociaux." at bounding box center [90, 78] width 77 height 87
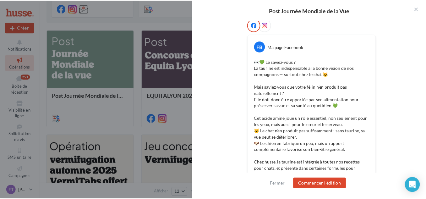
scroll to position [0, 0]
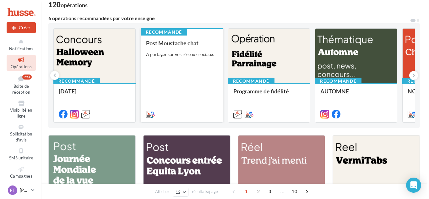
scroll to position [41, 0]
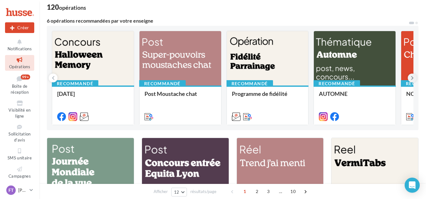
click at [409, 75] on button at bounding box center [412, 77] width 9 height 9
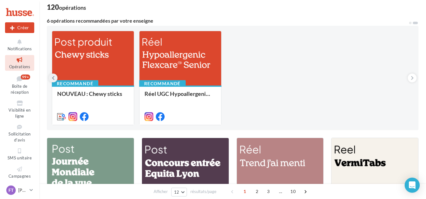
click at [53, 77] on icon at bounding box center [53, 78] width 3 height 6
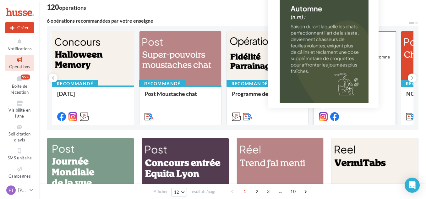
click at [325, 117] on icon at bounding box center [323, 116] width 9 height 9
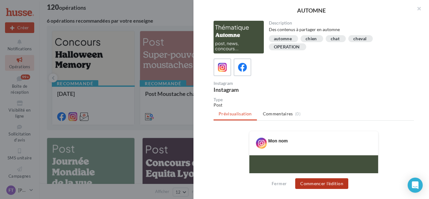
click at [311, 186] on button "Commencer l'édition" at bounding box center [321, 183] width 53 height 11
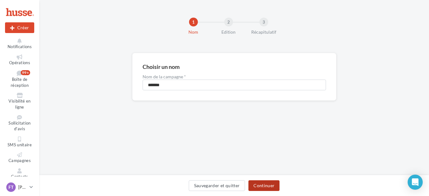
click at [263, 185] on button "Continuer" at bounding box center [263, 185] width 31 height 11
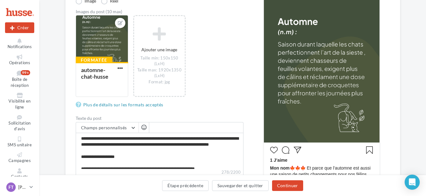
scroll to position [107, 0]
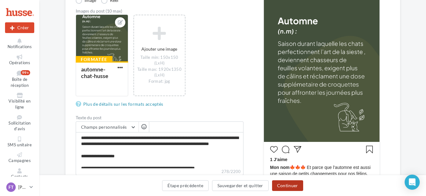
click at [283, 184] on button "Continuer" at bounding box center [287, 185] width 31 height 11
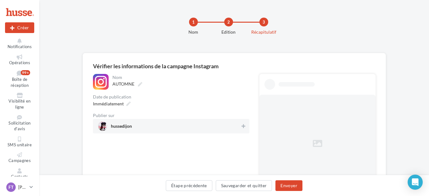
click at [142, 7] on div "1 Nom 2 Edition 3 Récapitulatif" at bounding box center [234, 26] width 390 height 53
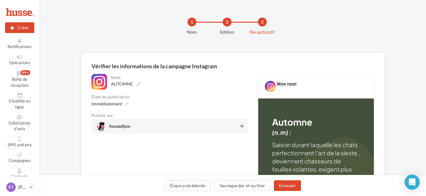
click at [242, 127] on icon at bounding box center [242, 126] width 4 height 4
click at [128, 101] on div "Immédiatement" at bounding box center [109, 103] width 41 height 9
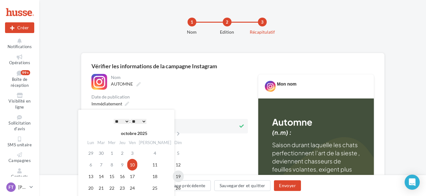
click at [173, 177] on td "19" at bounding box center [178, 176] width 11 height 12
click at [126, 121] on select "* * * * * * * * * * ** ** ** ** ** ** ** ** ** ** ** ** ** **" at bounding box center [122, 121] width 16 height 5
click at [136, 121] on select "** ** ** ** ** **" at bounding box center [139, 121] width 16 height 5
click at [200, 113] on div "Publier sur" at bounding box center [169, 115] width 156 height 4
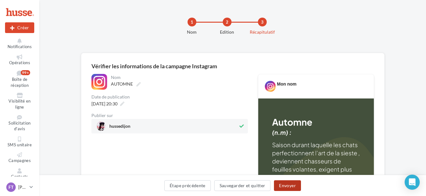
click at [290, 183] on button "Envoyer" at bounding box center [287, 185] width 27 height 11
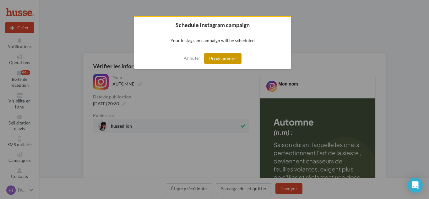
click at [216, 56] on button "Programmer" at bounding box center [222, 58] width 37 height 11
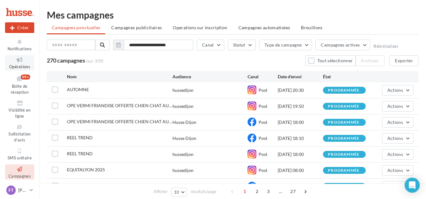
click at [16, 62] on icon at bounding box center [19, 59] width 25 height 7
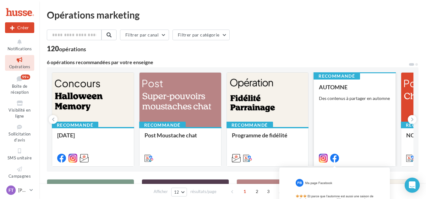
click at [336, 156] on icon at bounding box center [334, 158] width 9 height 9
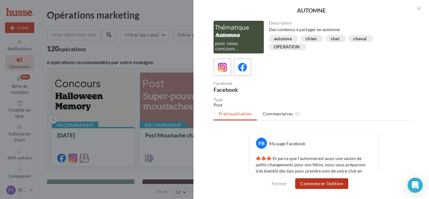
click at [312, 184] on button "Commencer l'édition" at bounding box center [321, 183] width 53 height 11
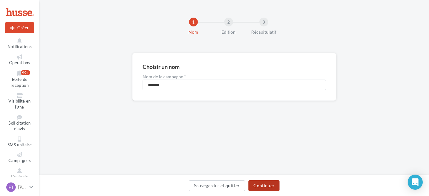
click at [273, 186] on button "Continuer" at bounding box center [263, 185] width 31 height 11
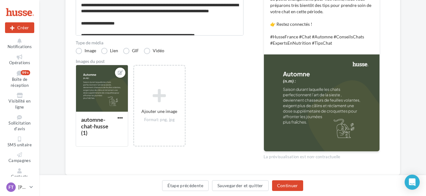
scroll to position [131, 0]
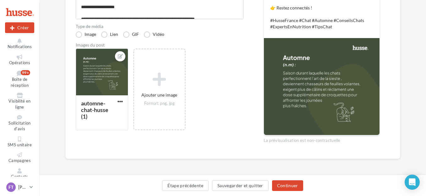
click at [278, 191] on div "Étape précédente Sauvegarder et quitter Continuer" at bounding box center [232, 186] width 377 height 13
click at [281, 188] on button "Continuer" at bounding box center [287, 185] width 31 height 11
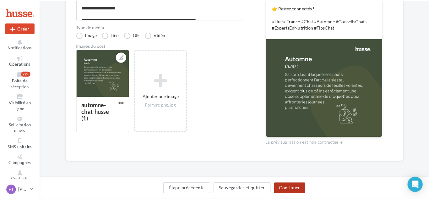
scroll to position [60, 0]
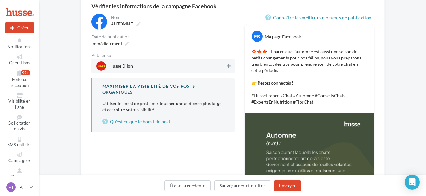
click at [229, 66] on icon at bounding box center [229, 66] width 4 height 4
click at [126, 44] on icon at bounding box center [127, 43] width 4 height 4
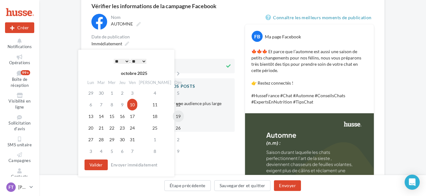
click at [173, 117] on td "19" at bounding box center [178, 116] width 11 height 12
click at [125, 61] on select "* * * * * * * * * * ** ** ** ** ** ** ** ** ** ** ** ** ** **" at bounding box center [122, 61] width 16 height 5
click at [142, 62] on select "** ** ** ** ** **" at bounding box center [139, 61] width 16 height 5
click at [97, 163] on button "Valider" at bounding box center [95, 164] width 23 height 11
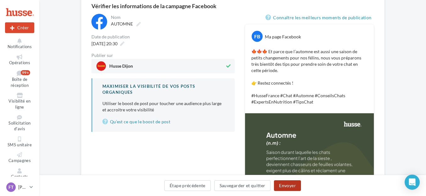
click at [283, 182] on button "Envoyer" at bounding box center [287, 185] width 27 height 11
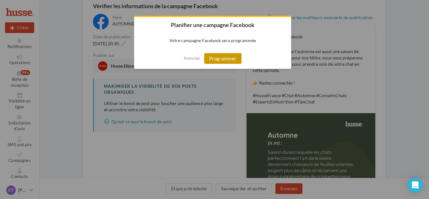
click at [237, 58] on button "Programmer" at bounding box center [222, 58] width 37 height 11
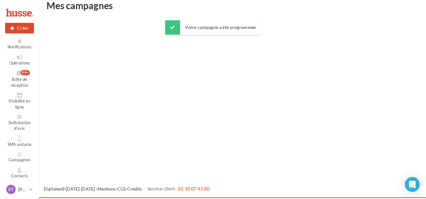
scroll to position [10, 0]
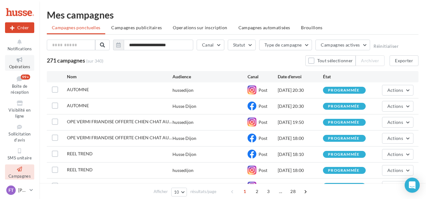
click at [23, 65] on span "Opérations" at bounding box center [19, 66] width 21 height 5
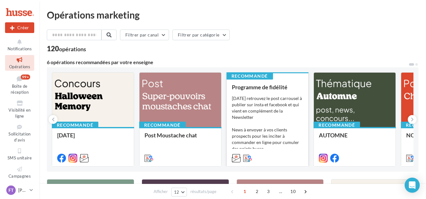
click at [277, 114] on div "[DATE] retrouvez le post carrousel à publier sur insta et facebook et qui vient…" at bounding box center [268, 126] width 72 height 63
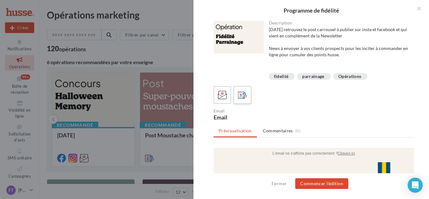
click at [247, 94] on icon at bounding box center [242, 94] width 9 height 9
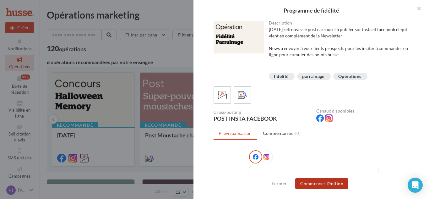
click at [318, 185] on button "Commencer l'édition" at bounding box center [321, 183] width 53 height 11
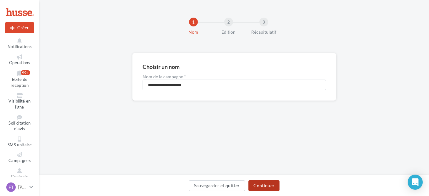
click at [258, 185] on button "Continuer" at bounding box center [263, 185] width 31 height 11
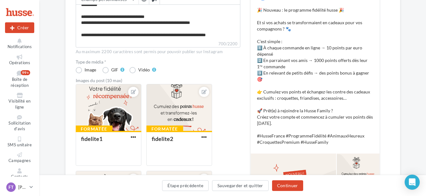
scroll to position [113, 0]
click at [279, 184] on button "Continuer" at bounding box center [287, 185] width 31 height 11
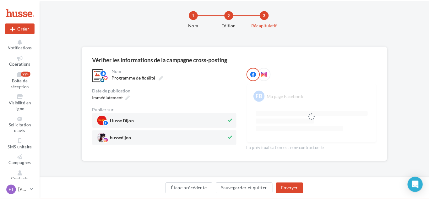
scroll to position [65, 0]
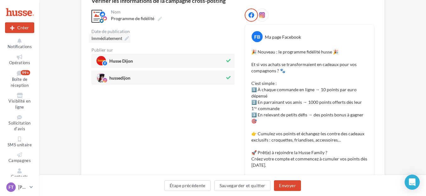
click at [126, 38] on icon at bounding box center [127, 38] width 4 height 4
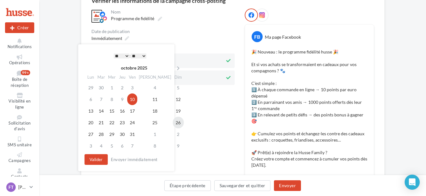
click at [173, 126] on td "26" at bounding box center [178, 123] width 11 height 12
click at [126, 55] on select "* * * * * * * * * * ** ** ** ** ** ** ** ** ** ** ** ** ** **" at bounding box center [122, 55] width 16 height 5
click at [140, 53] on select "** ** ** ** ** **" at bounding box center [139, 55] width 16 height 5
click at [125, 55] on select "* * * * * * * * * * ** ** ** ** ** ** ** ** ** ** ** ** ** **" at bounding box center [122, 55] width 16 height 5
click at [141, 52] on div "* * * * * * * * * * ** ** ** ** ** ** ** ** ** ** ** ** ** ** : ** ** ** ** ** …" at bounding box center [129, 55] width 63 height 9
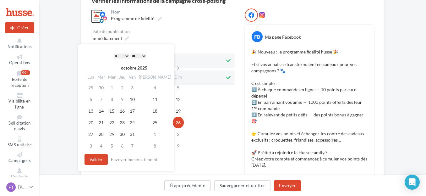
click at [141, 55] on select "** ** ** ** ** **" at bounding box center [139, 55] width 16 height 5
click at [91, 158] on button "Valider" at bounding box center [95, 159] width 23 height 11
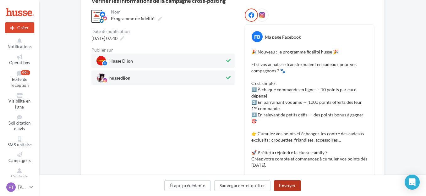
click at [284, 185] on button "Envoyer" at bounding box center [287, 185] width 27 height 11
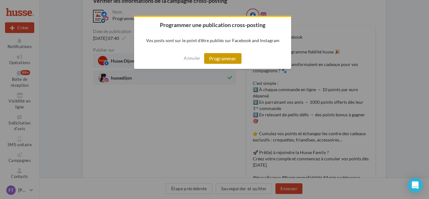
click at [231, 61] on button "Programmer" at bounding box center [222, 58] width 37 height 11
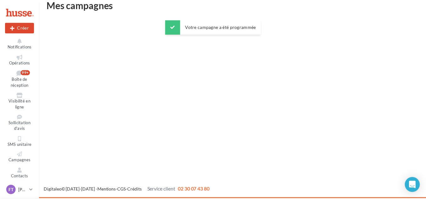
scroll to position [10, 0]
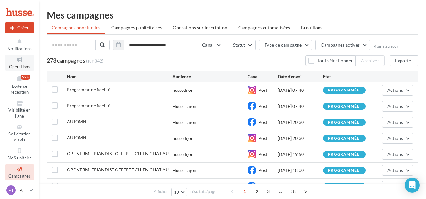
click at [20, 58] on icon at bounding box center [19, 59] width 25 height 7
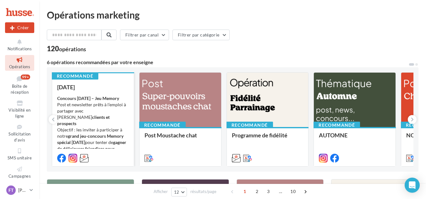
click at [117, 107] on div "Concours [DATE] – Jeu Memory Post et newsletter prêts à l’emploi à partager ave…" at bounding box center [93, 126] width 72 height 63
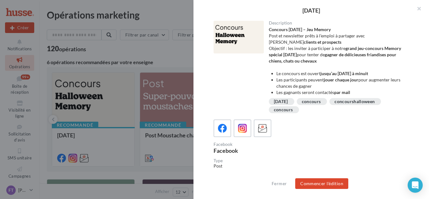
click at [346, 88] on li "Les participants peuvent jouer chaque jour pour augmenter leurs chances de gagn…" at bounding box center [342, 83] width 133 height 13
